Goal: Use online tool/utility: Utilize a website feature to perform a specific function

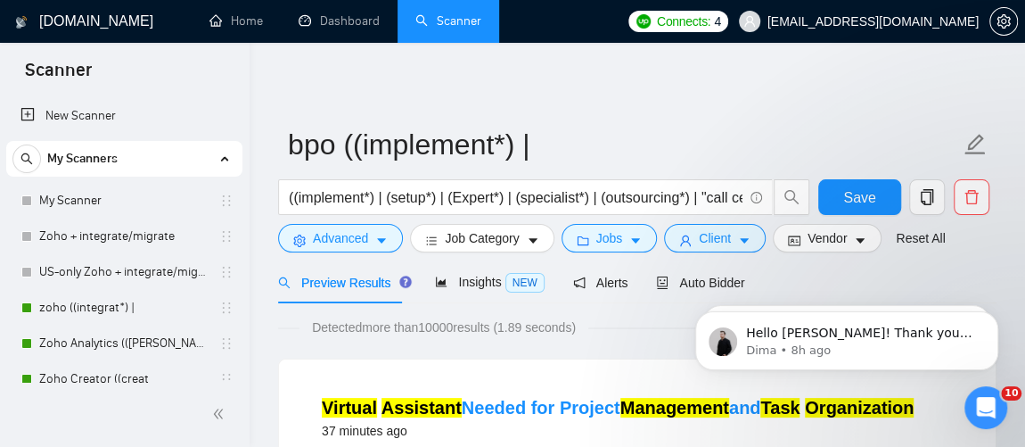
scroll to position [157, 0]
